Goal: Transaction & Acquisition: Purchase product/service

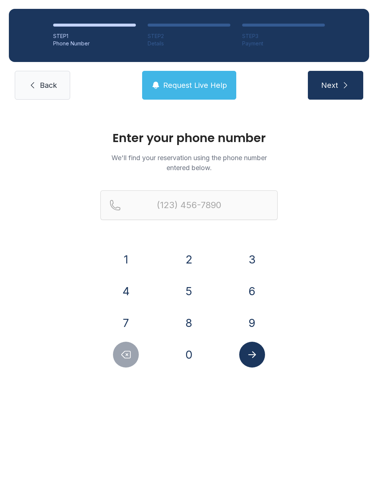
click at [255, 285] on button "6" at bounding box center [252, 291] width 26 height 26
click at [193, 366] on button "0" at bounding box center [189, 355] width 26 height 26
click at [256, 327] on button "9" at bounding box center [252, 323] width 26 height 26
click at [190, 324] on button "8" at bounding box center [189, 323] width 26 height 26
click at [256, 324] on button "9" at bounding box center [252, 323] width 26 height 26
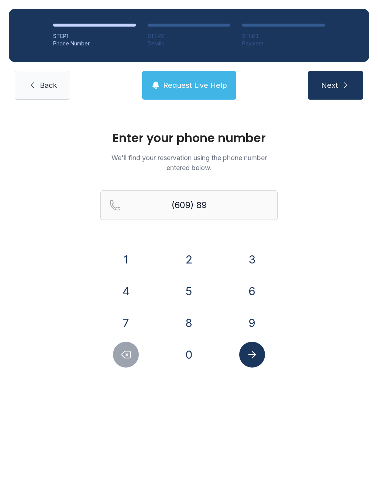
click at [187, 251] on button "2" at bounding box center [189, 260] width 26 height 26
click at [201, 290] on button "5" at bounding box center [189, 291] width 26 height 26
click at [143, 284] on div "4" at bounding box center [125, 291] width 51 height 26
click at [136, 316] on button "7" at bounding box center [126, 323] width 26 height 26
type input "(609) 892-57"
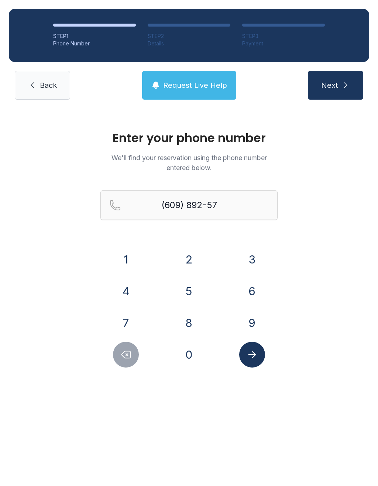
click at [37, 82] on link "Back" at bounding box center [42, 85] width 55 height 29
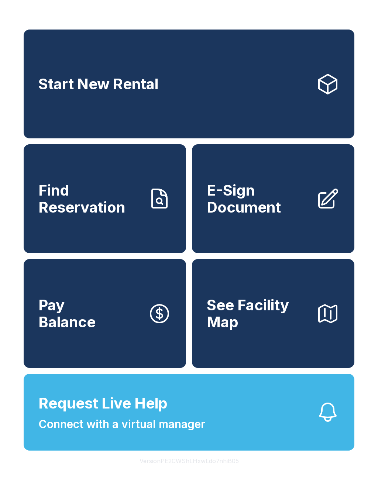
click at [69, 79] on span "Start New Rental" at bounding box center [98, 84] width 120 height 17
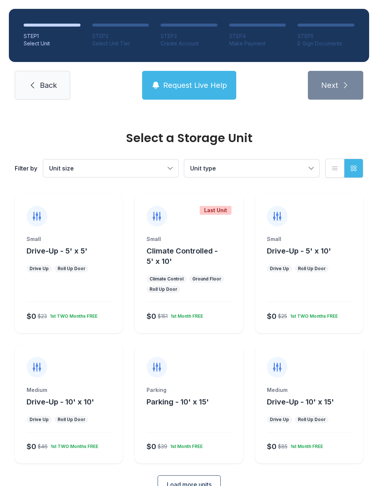
click at [72, 306] on div "Small Drive-Up - 5' x 5' Drive Up Roll Up Door $0 $23 1st TWO Months FREE" at bounding box center [69, 285] width 108 height 98
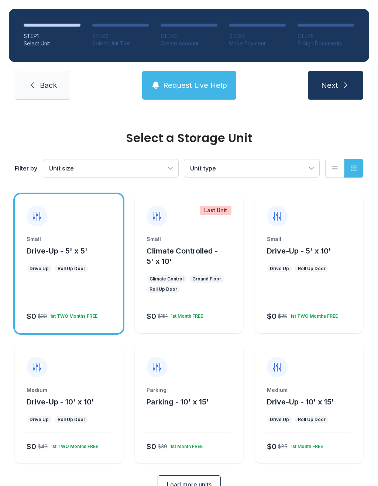
click at [38, 71] on link "Back" at bounding box center [42, 85] width 55 height 29
